Goal: Task Accomplishment & Management: Complete application form

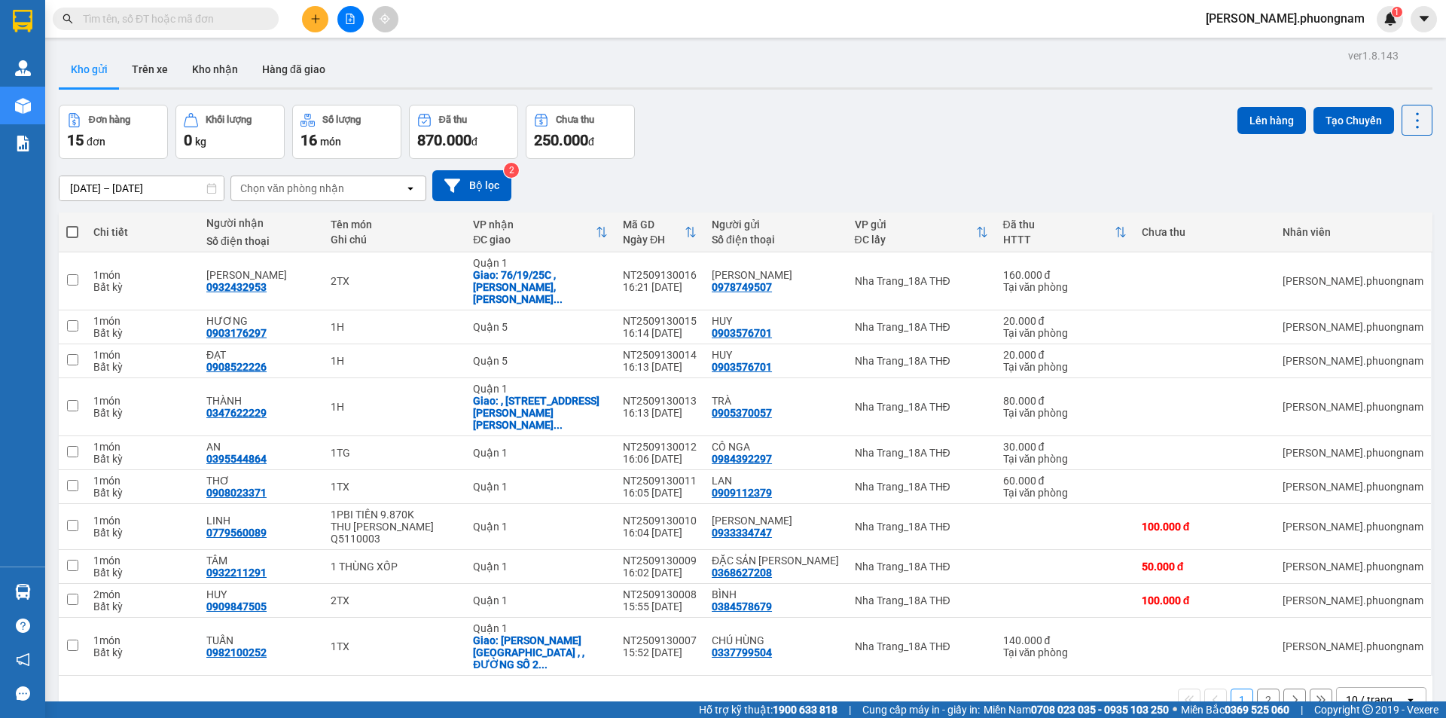
click at [319, 20] on icon "plus" at bounding box center [315, 19] width 11 height 11
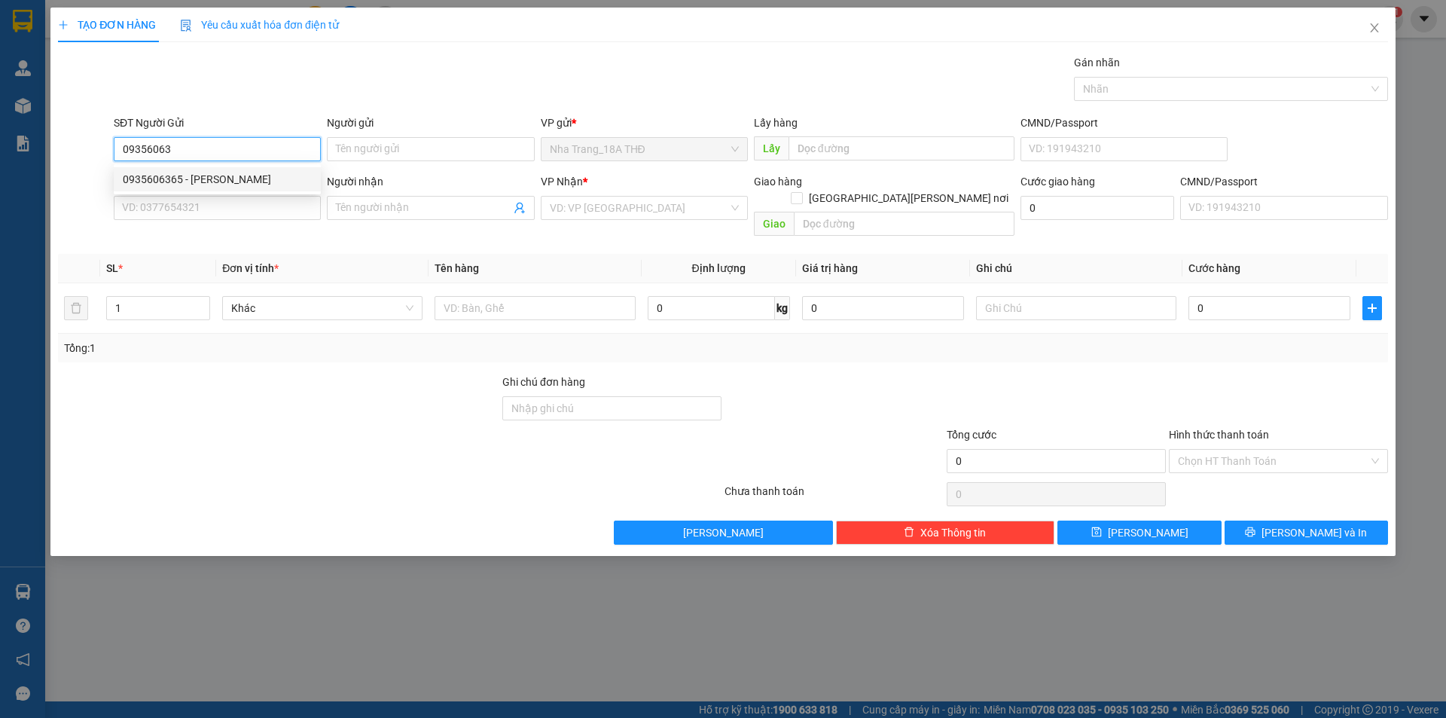
click at [214, 174] on div "0935606365 - [PERSON_NAME]" at bounding box center [217, 179] width 189 height 17
type input "0935606365"
type input "[PERSON_NAME]"
type input "0913194717"
type input "ANH NAM"
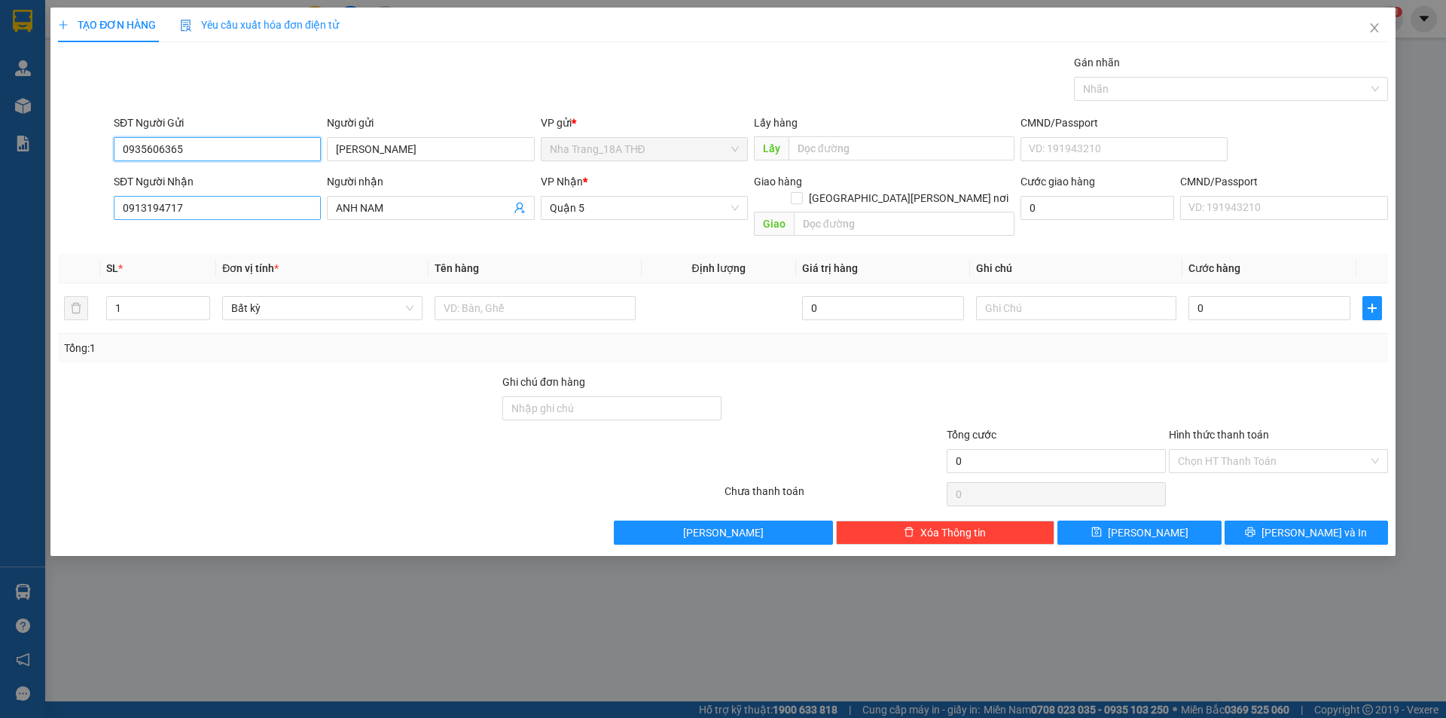
type input "0935606365"
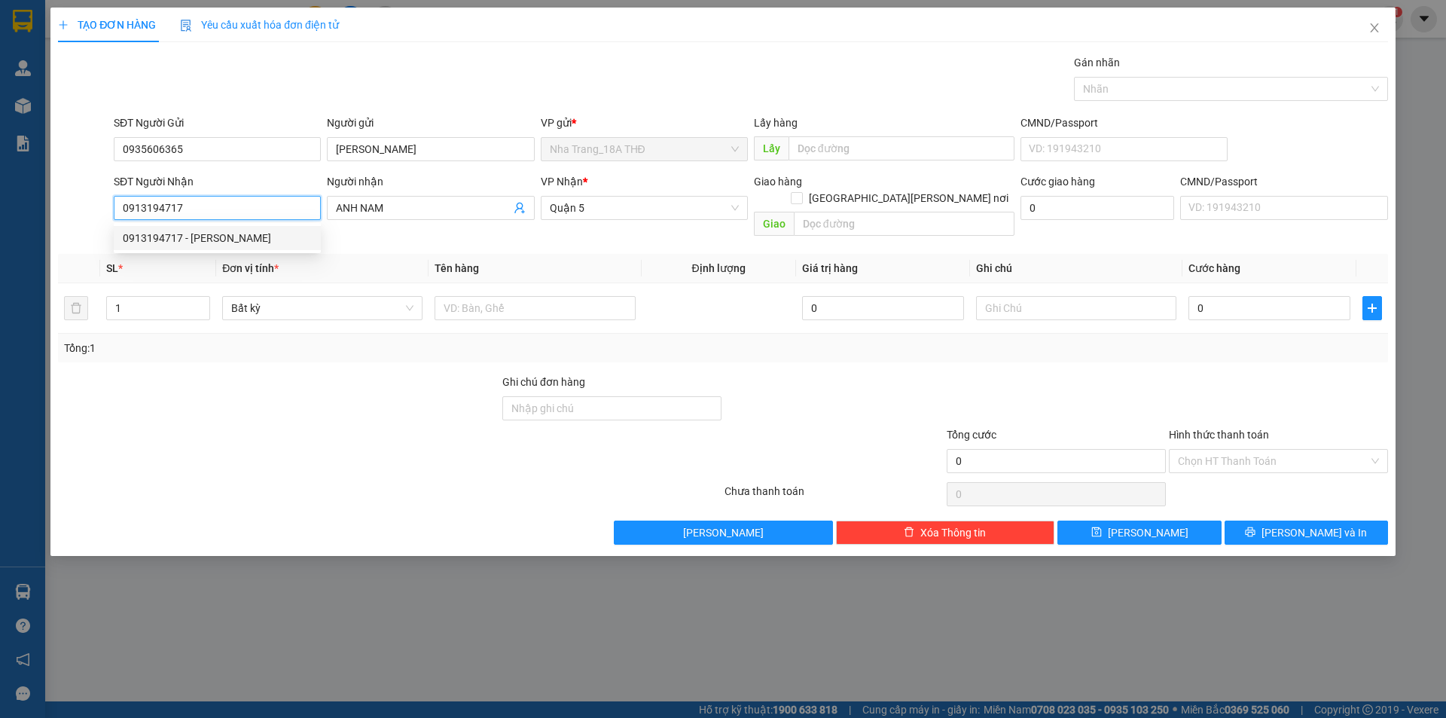
drag, startPoint x: 258, startPoint y: 214, endPoint x: 31, endPoint y: 211, distance: 227.5
click at [31, 211] on div "TẠO ĐƠN HÀNG Yêu cầu xuất hóa đơn điện tử Transit Pickup Surcharge Ids Transit …" at bounding box center [723, 359] width 1446 height 718
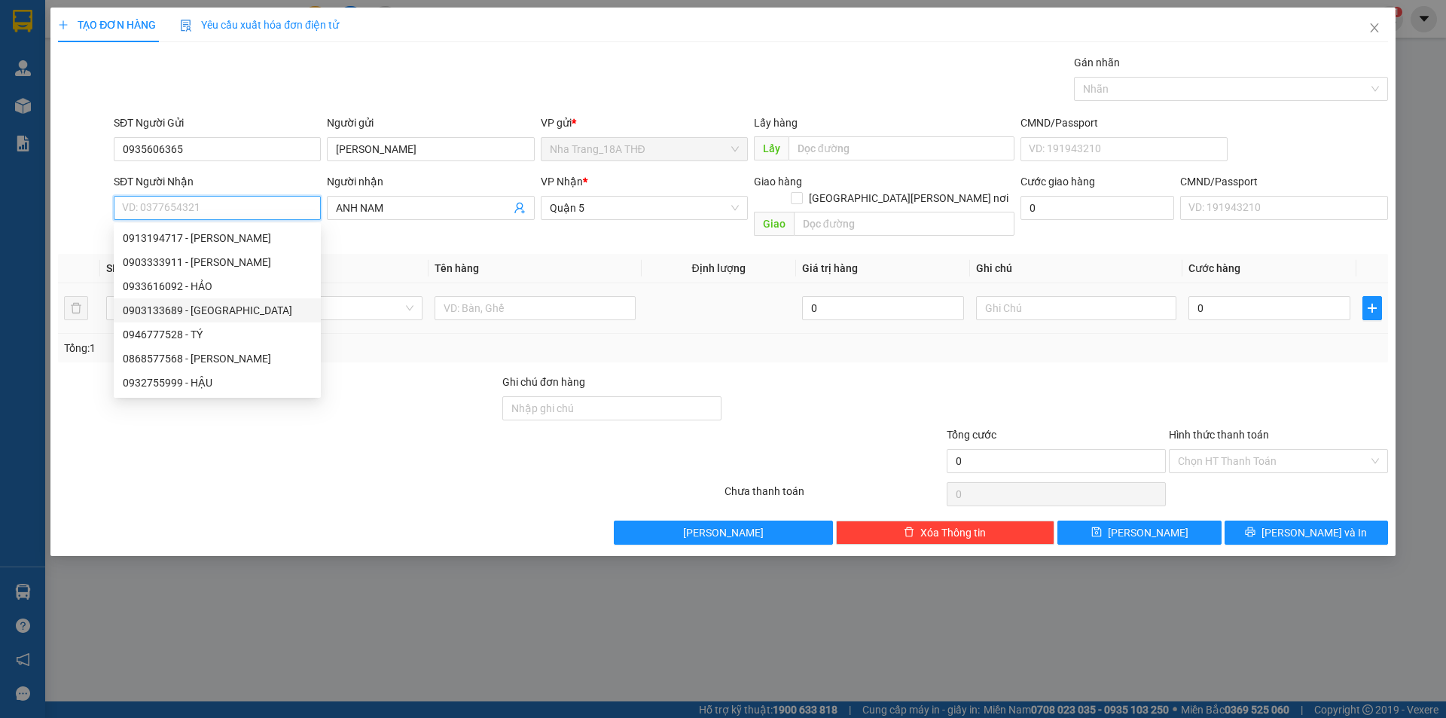
click at [142, 314] on div "0903133689 - HÀ" at bounding box center [217, 310] width 189 height 17
type input "0903133689"
type input "HÀ"
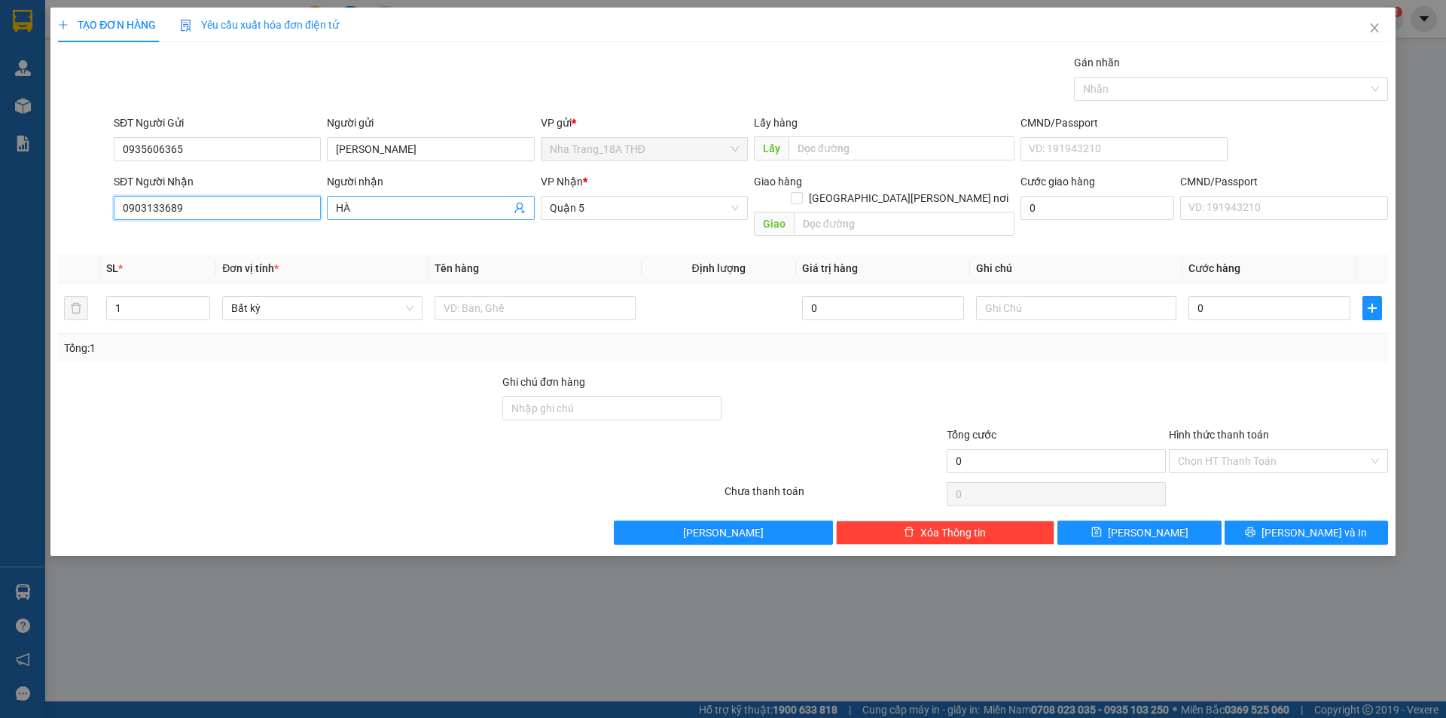
type input "0903133689"
click at [337, 203] on input "HÀ" at bounding box center [423, 208] width 174 height 17
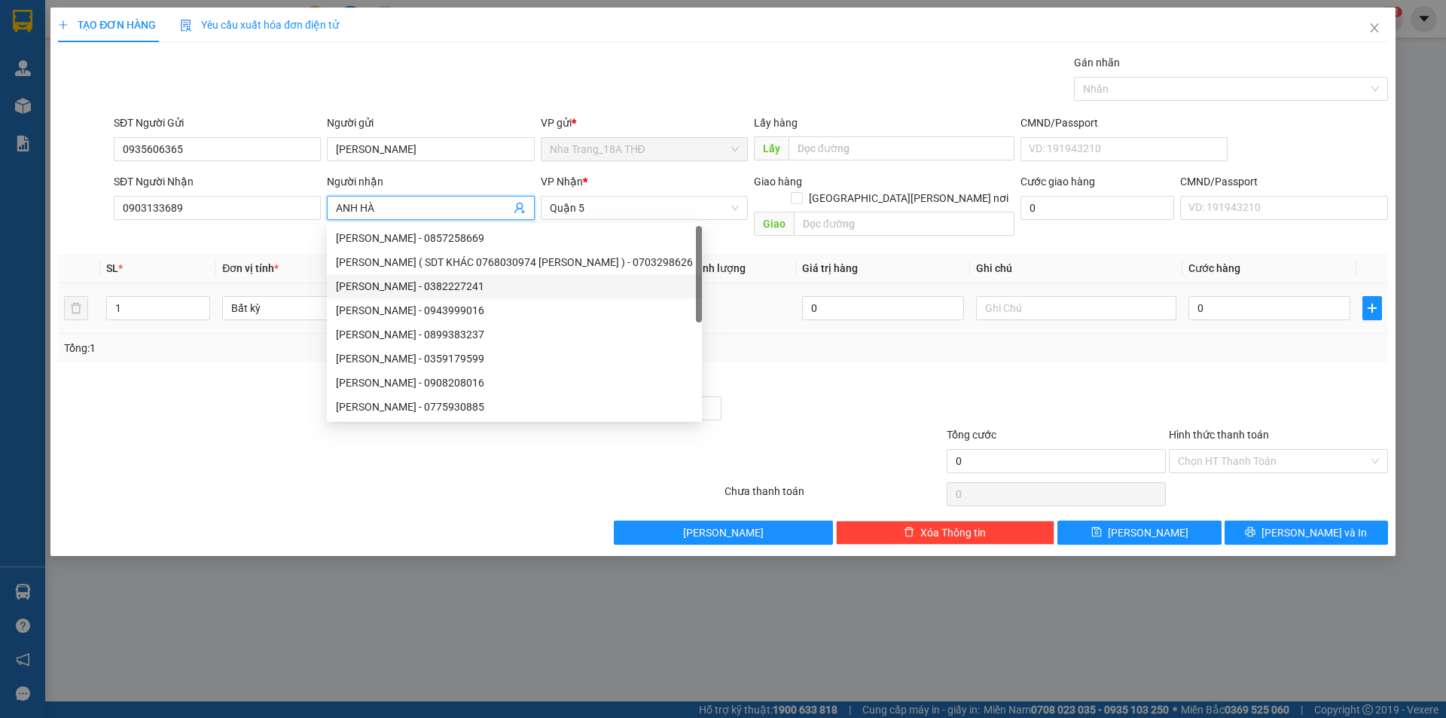
type input "ANH HÀ"
click at [622, 296] on input "text" at bounding box center [535, 308] width 200 height 24
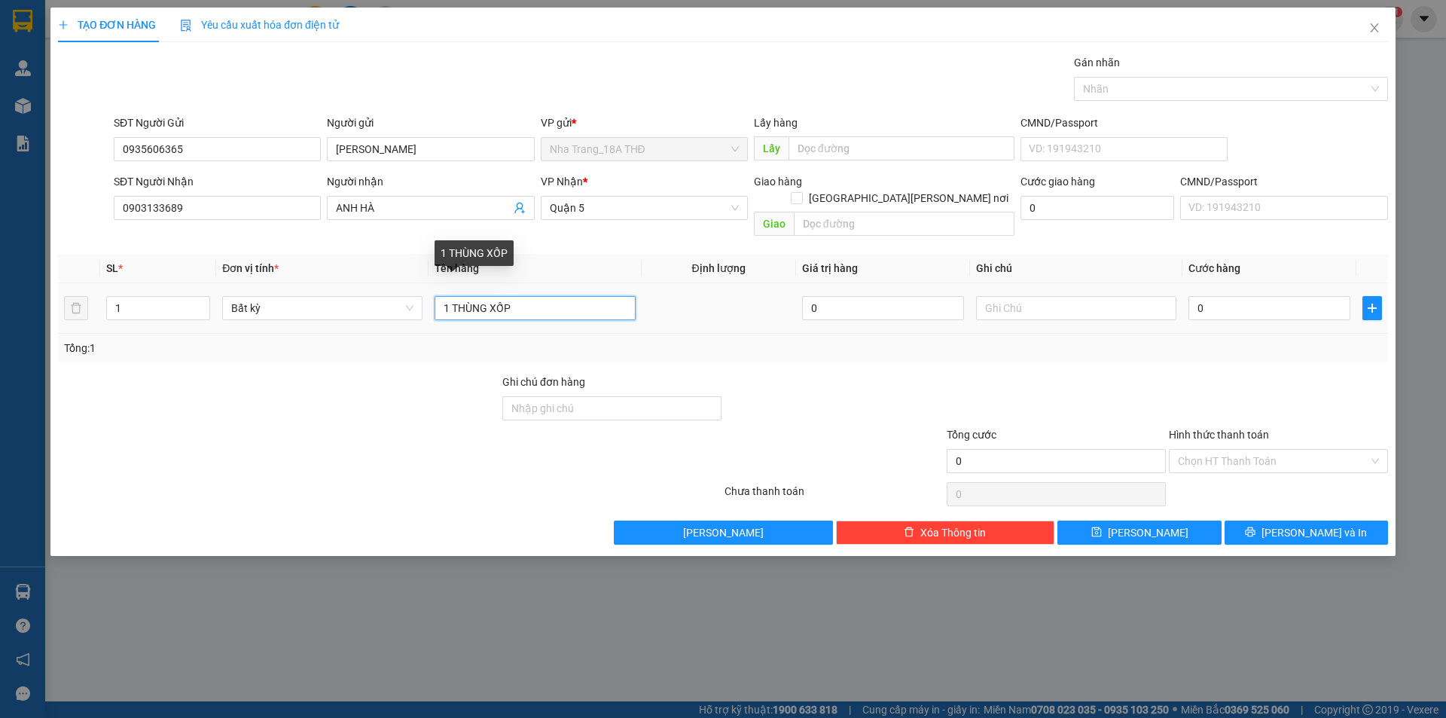
drag, startPoint x: 508, startPoint y: 293, endPoint x: 551, endPoint y: 293, distance: 42.9
click at [551, 296] on input "1 THÙNG XỐP" at bounding box center [535, 308] width 200 height 24
type input "1 THÙNG GIẤY"
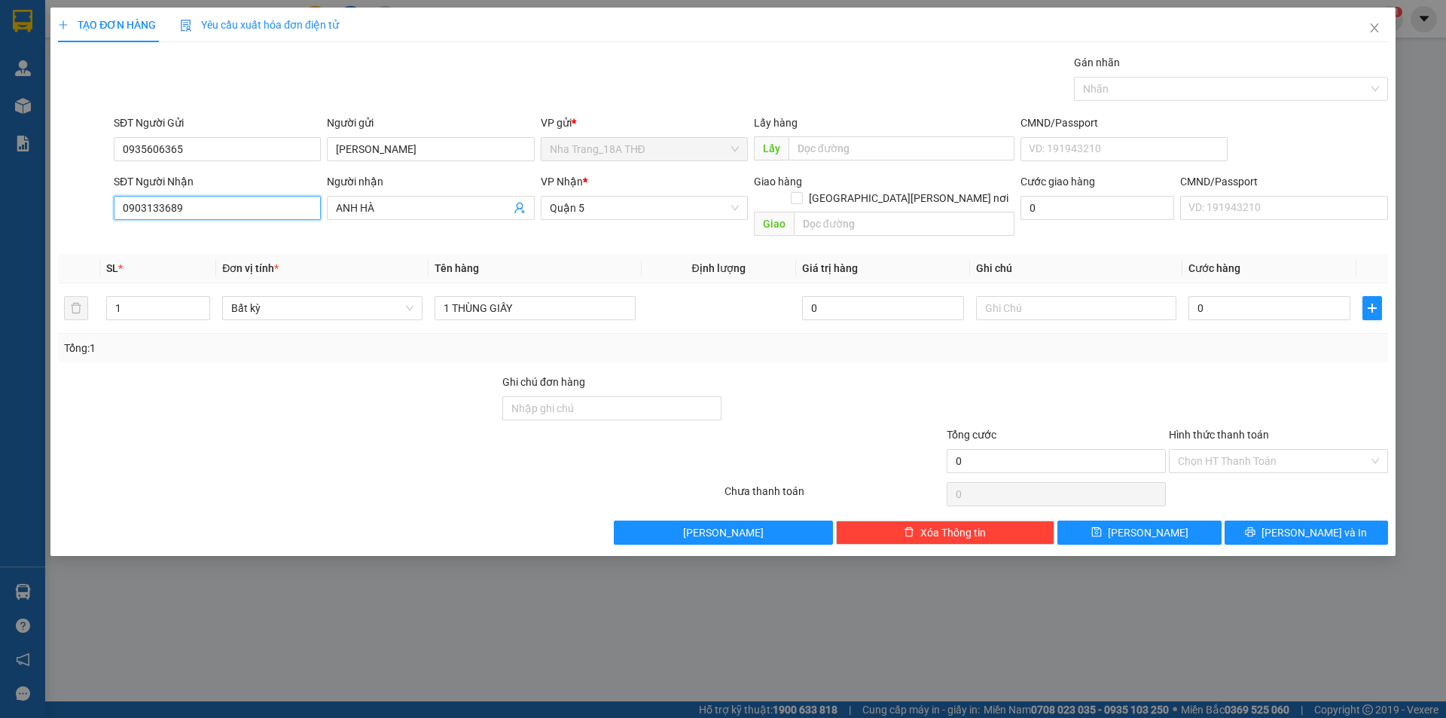
drag, startPoint x: 99, startPoint y: 203, endPoint x: 0, endPoint y: 192, distance: 99.2
click at [0, 192] on div "TẠO ĐƠN HÀNG Yêu cầu xuất hóa đơn điện tử Transit Pickup Surcharge Ids Transit …" at bounding box center [723, 359] width 1446 height 718
click at [1295, 296] on input "0" at bounding box center [1270, 308] width 162 height 24
type input "5"
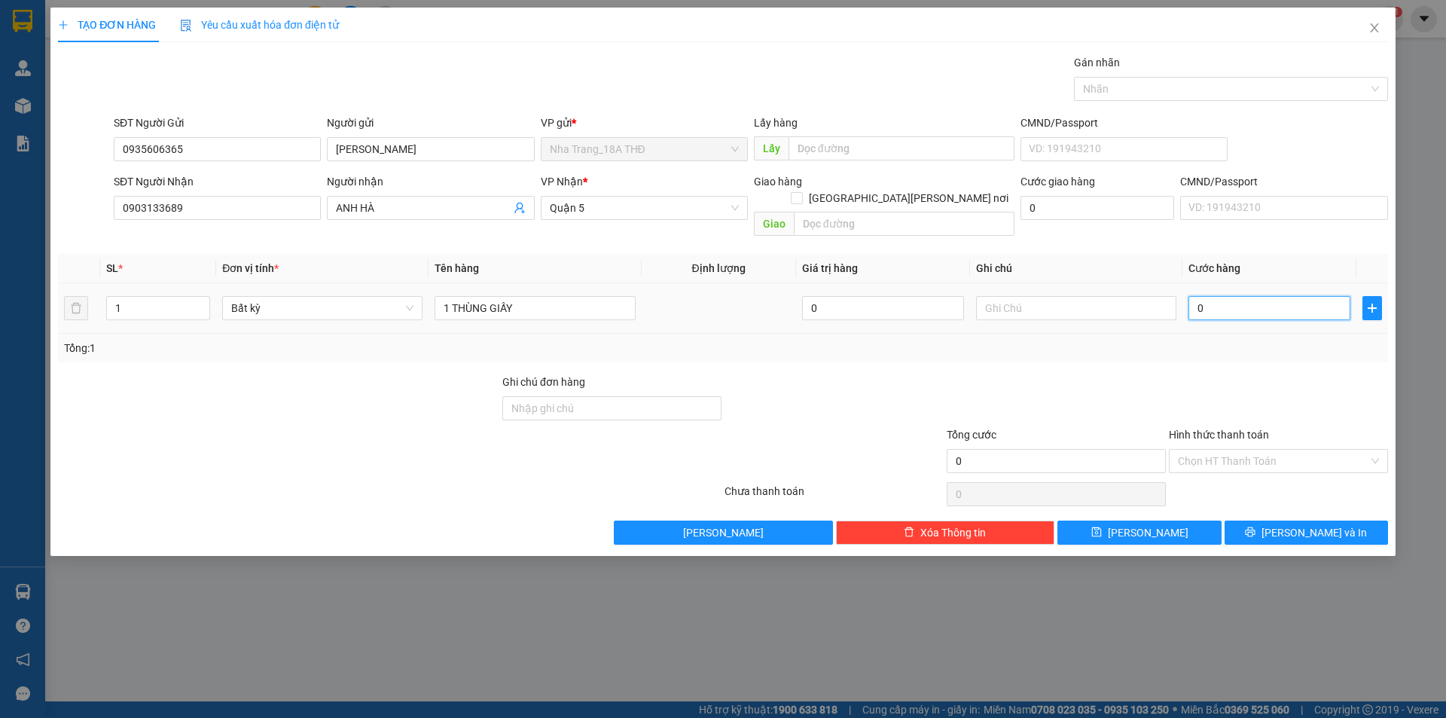
type input "5"
type input "50"
type input "50.000"
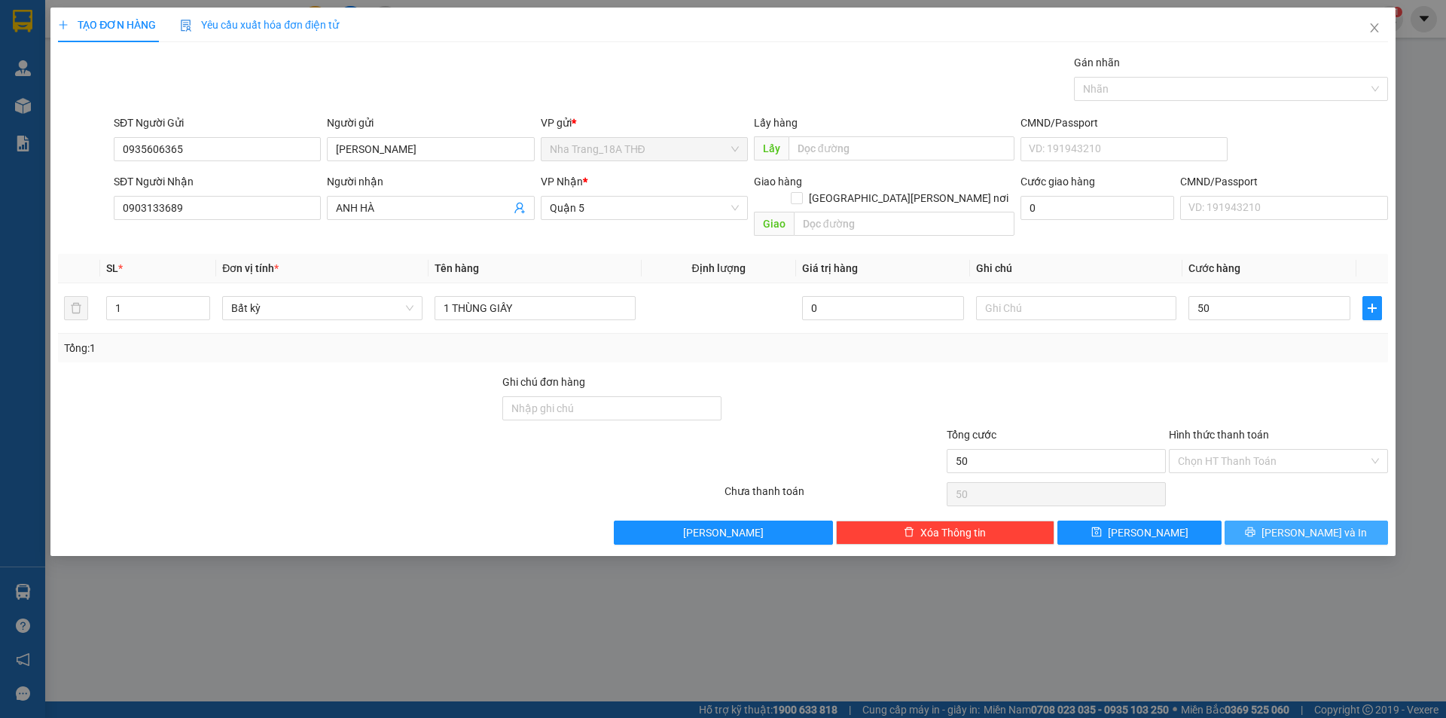
type input "50.000"
click at [1290, 520] on button "Lưu và In" at bounding box center [1306, 532] width 163 height 24
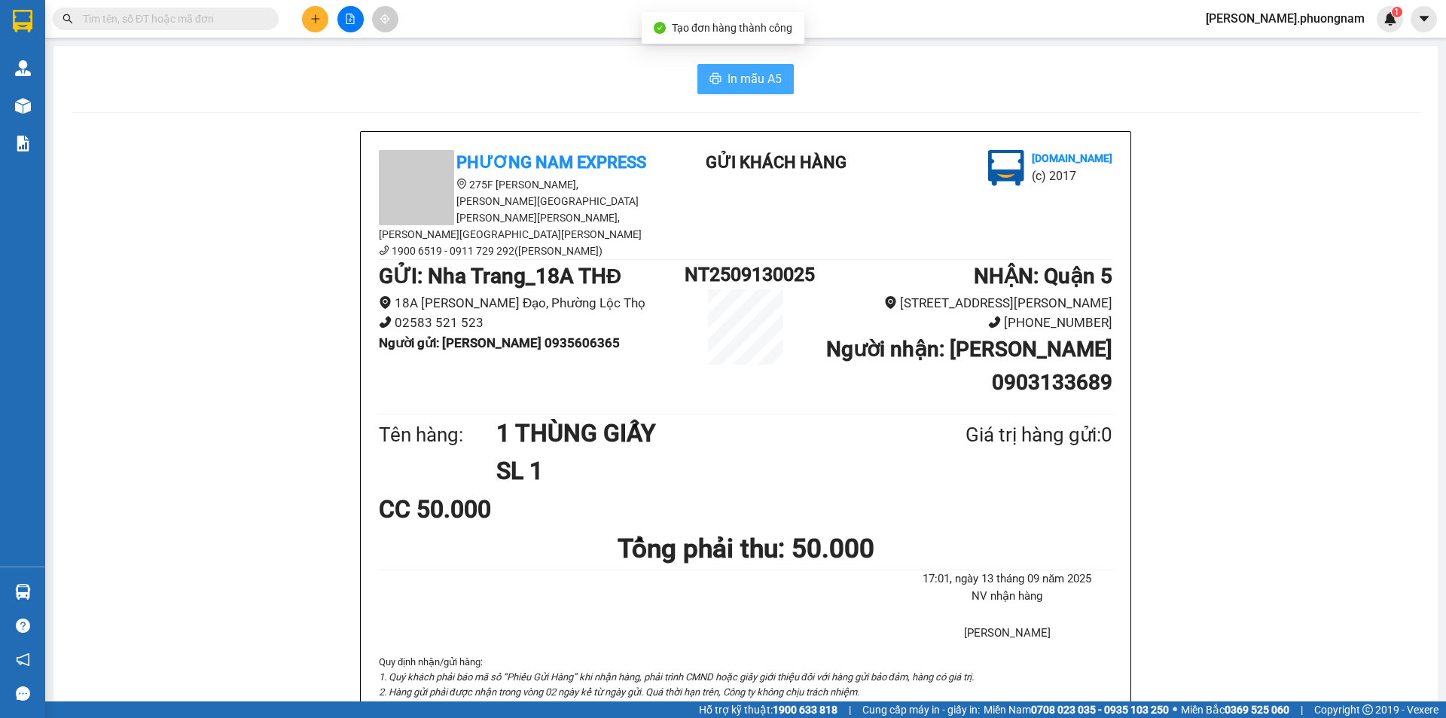
click at [728, 74] on span "In mẫu A5" at bounding box center [755, 78] width 54 height 19
click at [585, 335] on b "Người gửi : PHƯƠNG THỊNH 0935606365" at bounding box center [499, 342] width 241 height 15
copy b "0935606365"
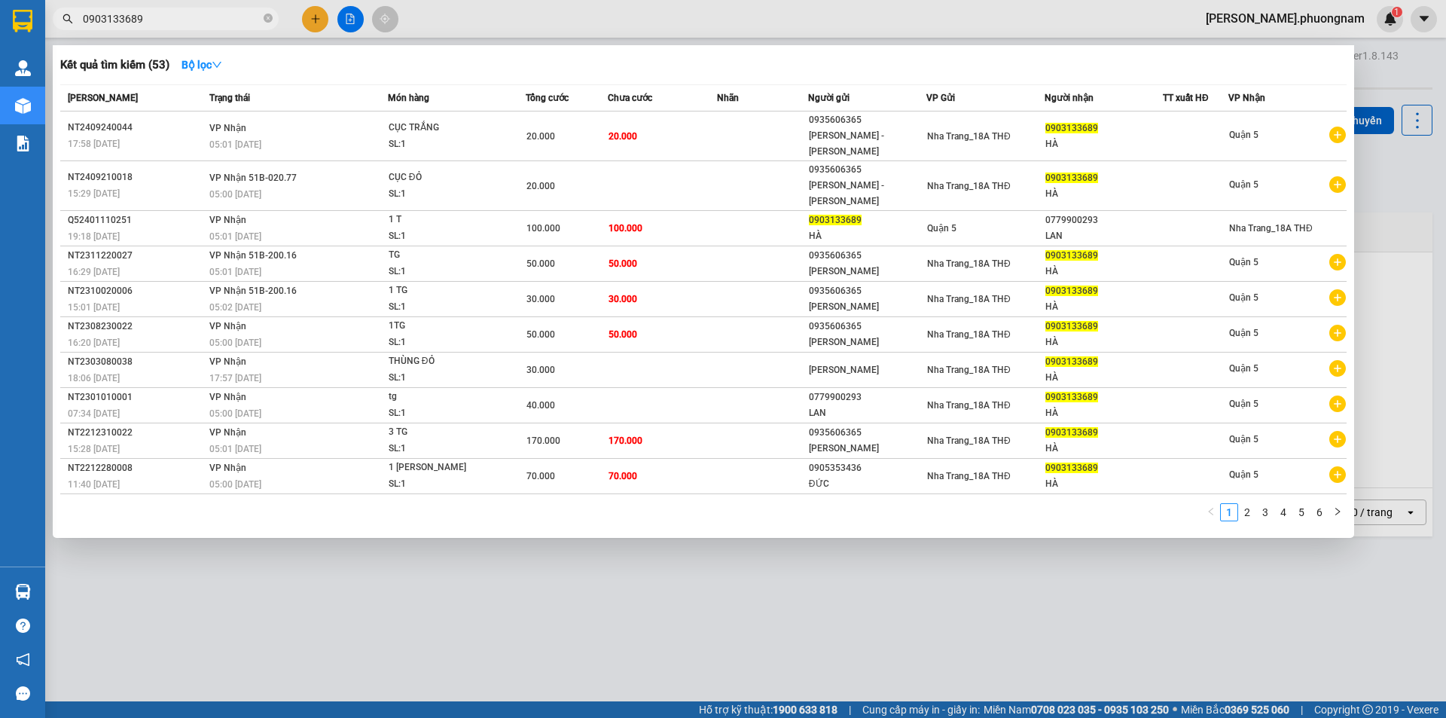
click at [186, 22] on input "0903133689" at bounding box center [172, 19] width 178 height 17
paste input "35606365"
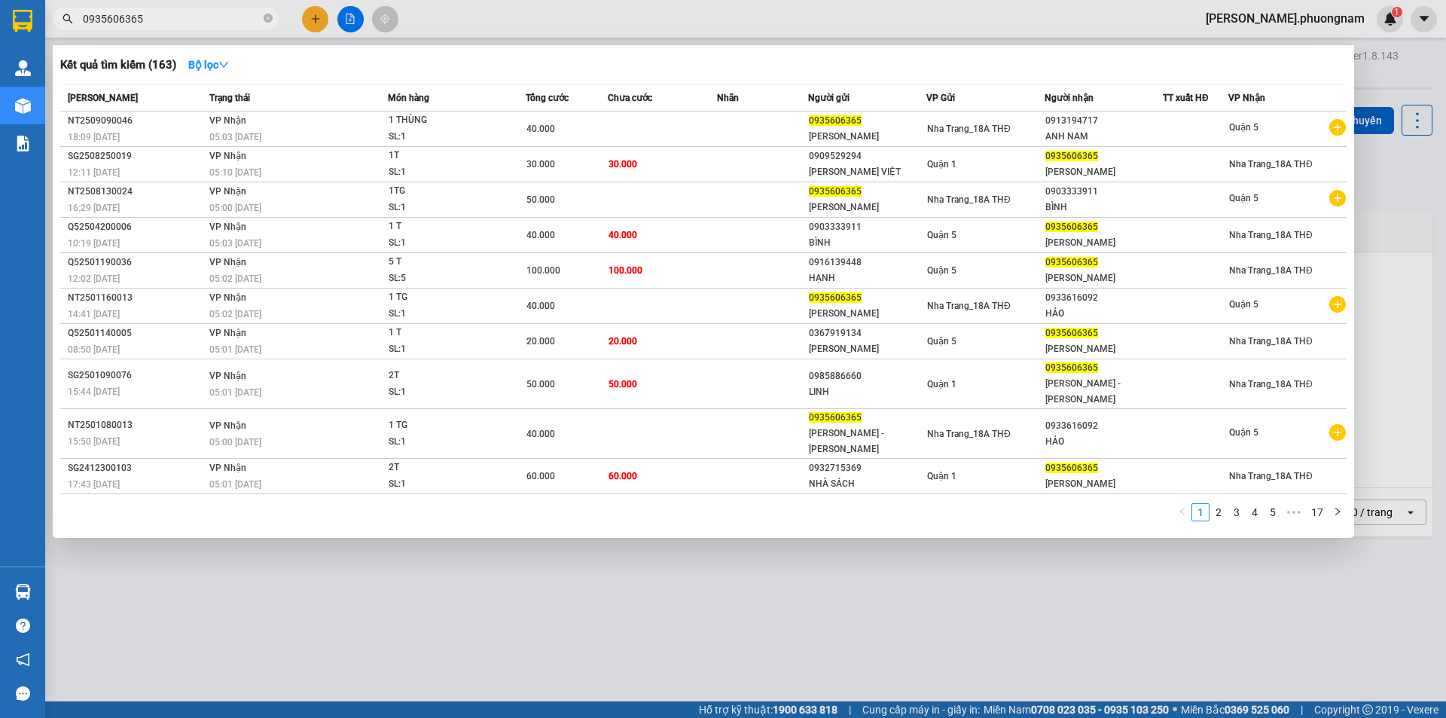
type input "0935606365"
